Goal: Information Seeking & Learning: Learn about a topic

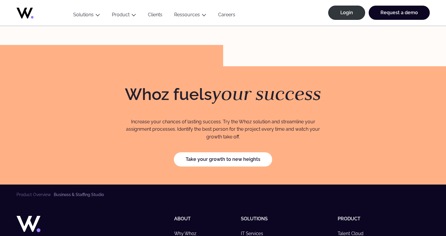
scroll to position [1633, 0]
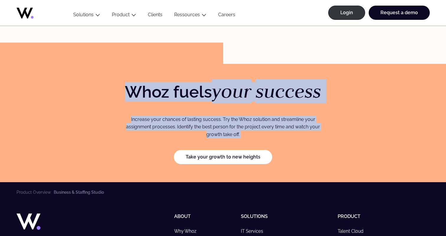
drag, startPoint x: 119, startPoint y: 65, endPoint x: 262, endPoint y: 120, distance: 152.7
click at [262, 120] on div "Whoz fuels your success Increase your chances of lasting success. Try the Whoz …" at bounding box center [223, 123] width 227 height 82
click at [259, 119] on div "Whoz fuels your success Increase your chances of lasting success. Try the Whoz …" at bounding box center [223, 123] width 227 height 82
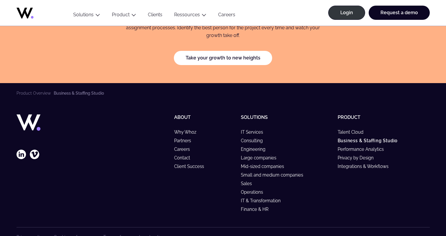
scroll to position [1734, 0]
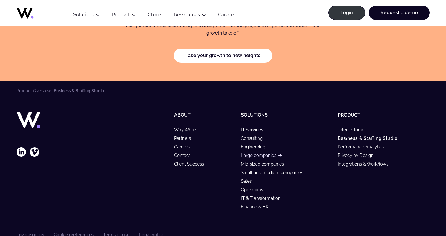
click at [255, 153] on link "Large companies" at bounding box center [261, 155] width 41 height 5
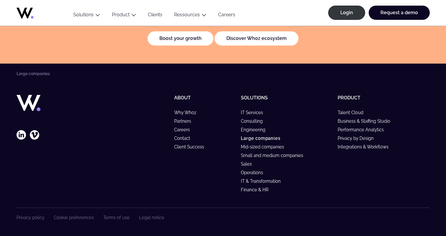
scroll to position [1347, 0]
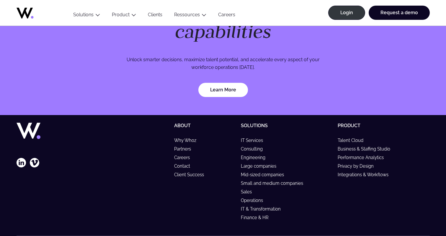
scroll to position [1758, 0]
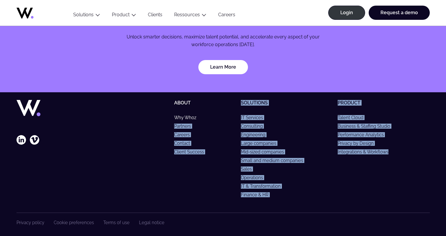
drag, startPoint x: 232, startPoint y: 110, endPoint x: 347, endPoint y: 190, distance: 139.9
click at [347, 190] on div "Follow our latest news About Why Whoz Partners Careers Contact Client Success S…" at bounding box center [224, 156] width 414 height 113
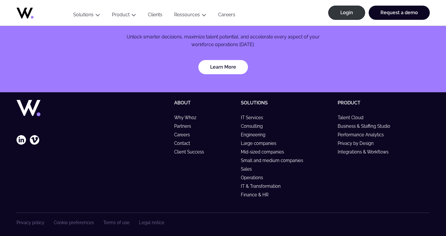
click at [347, 190] on div "Product Talent Cloud Business & Staffing Studio Performance Analytics Privacy b…" at bounding box center [384, 150] width 92 height 101
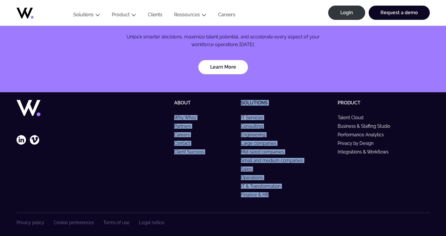
drag, startPoint x: 162, startPoint y: 110, endPoint x: 312, endPoint y: 186, distance: 168.0
click at [312, 186] on div "Follow our latest news About Why Whoz Partners Careers Contact Client Success S…" at bounding box center [224, 156] width 414 height 113
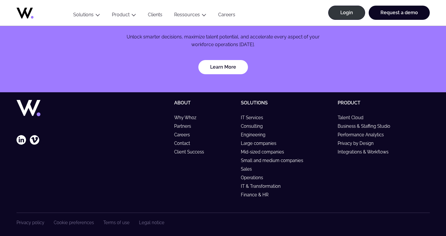
click at [312, 192] on li "Finance & HR" at bounding box center [287, 194] width 92 height 5
